Goal: Use online tool/utility: Use online tool/utility

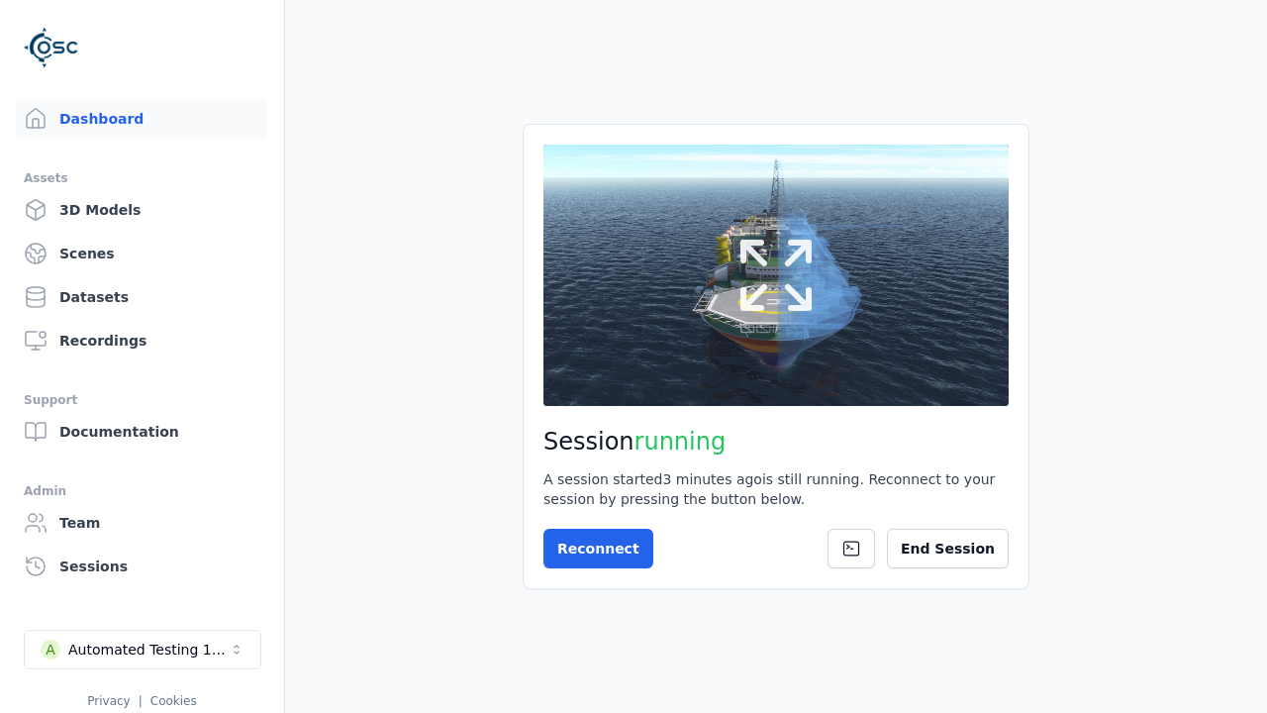
click at [865, 290] on button at bounding box center [775, 275] width 465 height 261
